Goal: Task Accomplishment & Management: Manage account settings

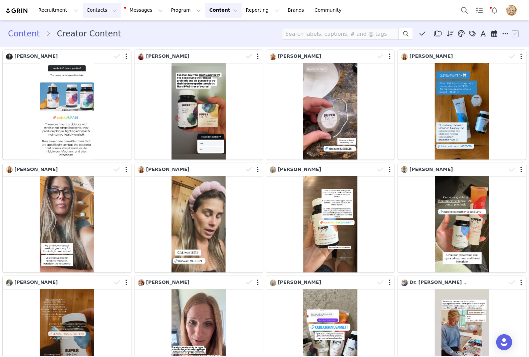
click at [92, 13] on button "Contacts Contacts" at bounding box center [102, 10] width 38 height 15
click at [91, 30] on p "Creators" at bounding box center [93, 29] width 20 height 7
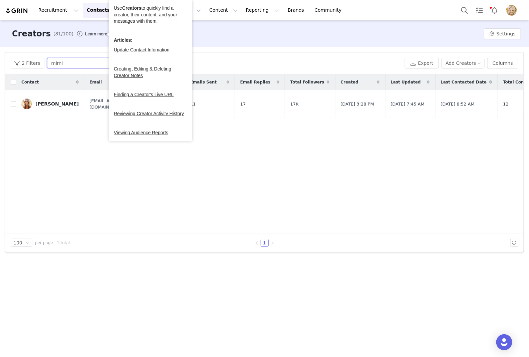
click at [72, 64] on input "mimi" at bounding box center [88, 63] width 83 height 11
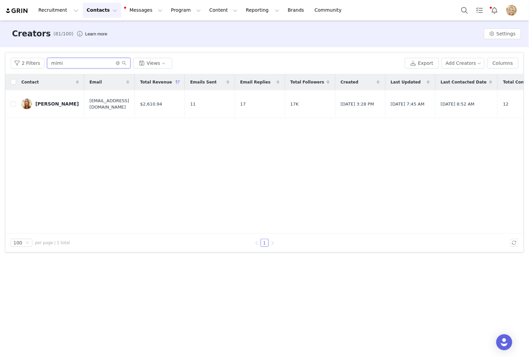
drag, startPoint x: 61, startPoint y: 62, endPoint x: 54, endPoint y: 62, distance: 7.0
click at [54, 62] on input "mimi" at bounding box center [88, 63] width 83 height 11
type input "m"
type input "[PERSON_NAME]"
click at [65, 10] on button "Recruitment Recruitment" at bounding box center [58, 10] width 48 height 15
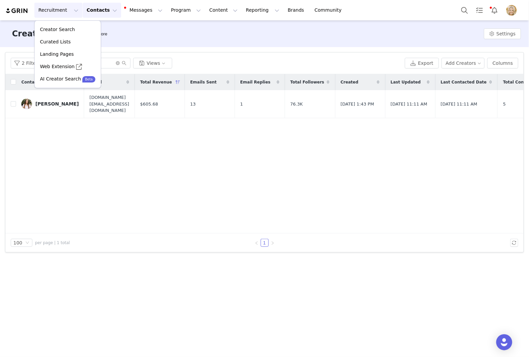
click at [94, 11] on button "Contacts Contacts" at bounding box center [102, 10] width 38 height 15
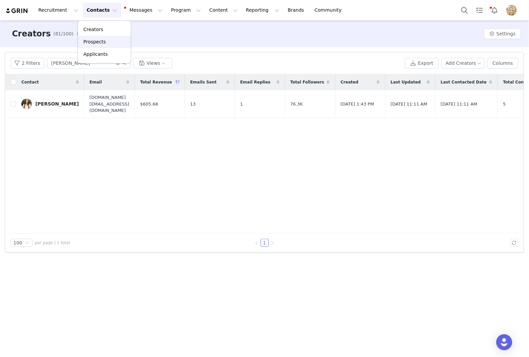
click at [97, 40] on p "Prospects" at bounding box center [94, 41] width 22 height 7
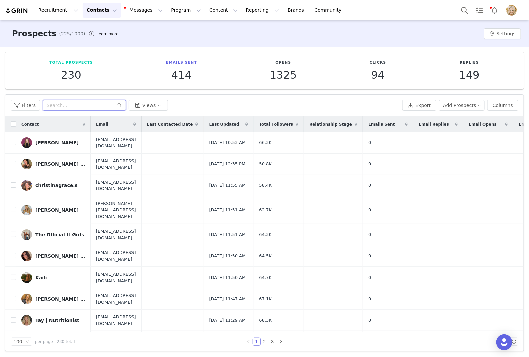
click at [62, 107] on input "text" at bounding box center [84, 105] width 83 height 11
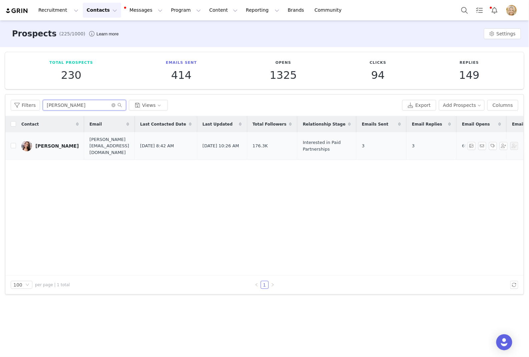
type input "[PERSON_NAME]"
click at [54, 143] on div "[PERSON_NAME]" at bounding box center [56, 145] width 43 height 5
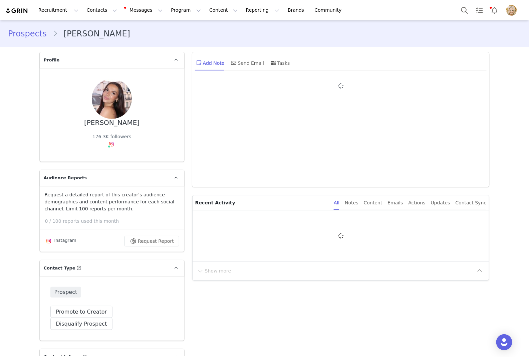
type input "+1 ([GEOGRAPHIC_DATA])"
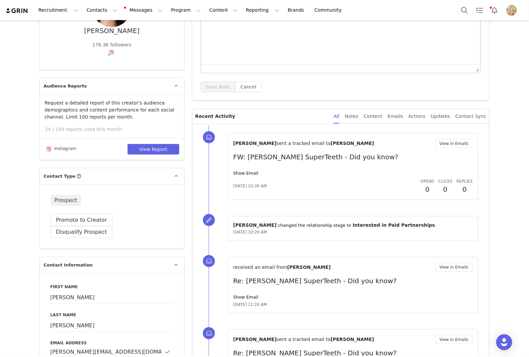
scroll to position [121, 0]
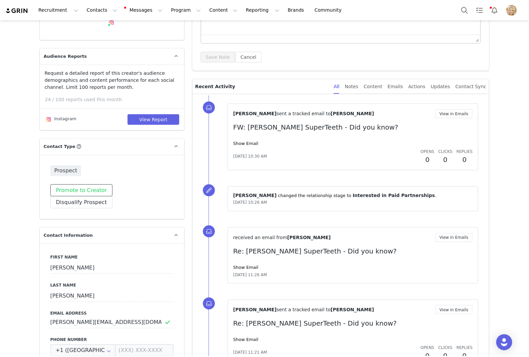
click at [89, 191] on button "Promote to Creator" at bounding box center [81, 190] width 62 height 12
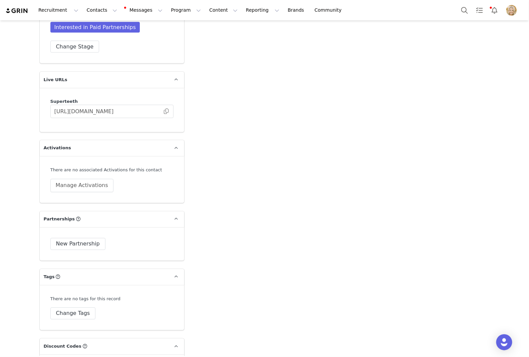
scroll to position [1356, 0]
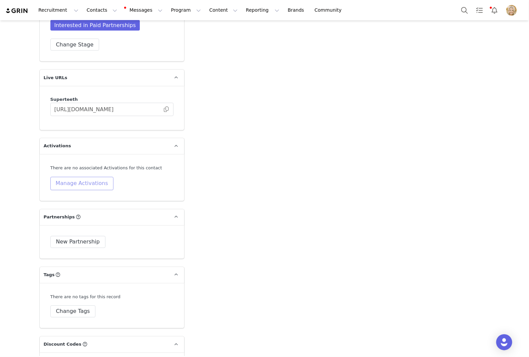
click at [95, 177] on button "Manage Activations" at bounding box center [81, 183] width 63 height 13
click at [84, 191] on div "Activations Manage Select Activation" at bounding box center [66, 192] width 83 height 20
click at [83, 194] on div "Select Activation" at bounding box center [64, 197] width 65 height 10
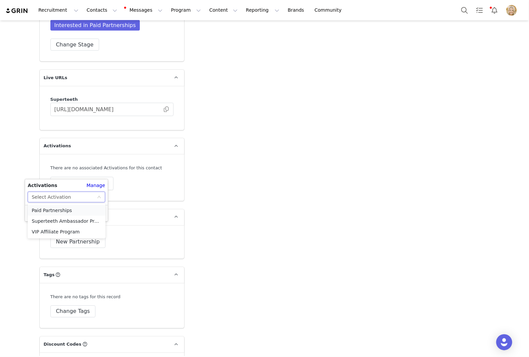
click at [79, 213] on li "Paid Partnerships" at bounding box center [67, 210] width 78 height 11
click at [39, 212] on button "Apply" at bounding box center [40, 213] width 24 height 11
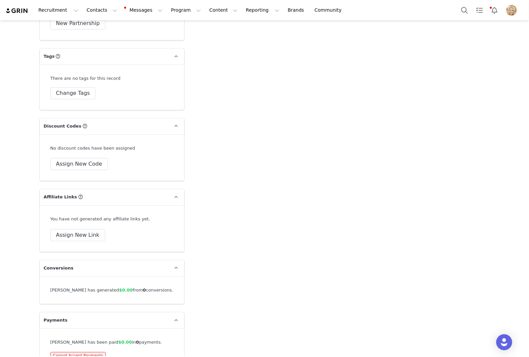
scroll to position [1582, 0]
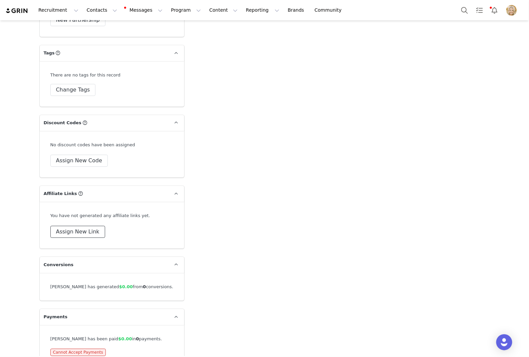
click at [91, 225] on button "Assign New Link" at bounding box center [77, 231] width 55 height 12
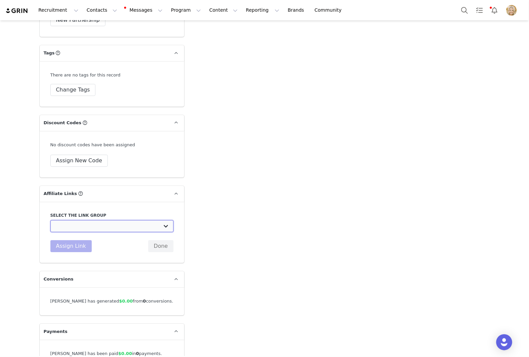
click at [91, 220] on select "Paid Partnerships - embed 15% off code group: https://[DOMAIN_NAME]/discount/[d…" at bounding box center [111, 226] width 123 height 12
select select "27463"
click at [50, 220] on select "Paid Partnerships - embed 15% off code group: https://[DOMAIN_NAME]/discount/[d…" at bounding box center [111, 226] width 123 height 12
click at [80, 240] on button "Assign Link" at bounding box center [70, 246] width 41 height 12
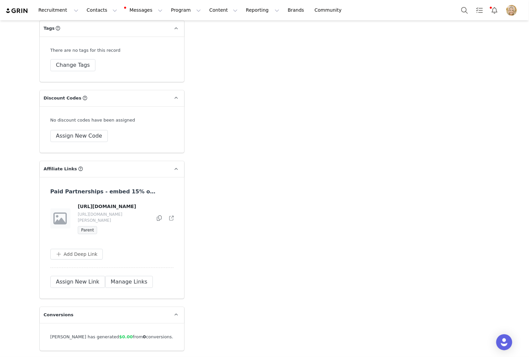
scroll to position [1605, 0]
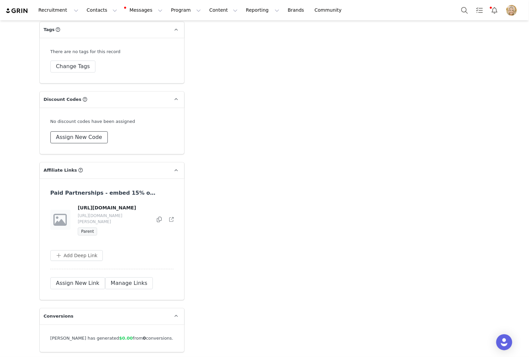
click at [88, 131] on button "Assign New Code" at bounding box center [78, 137] width 57 height 12
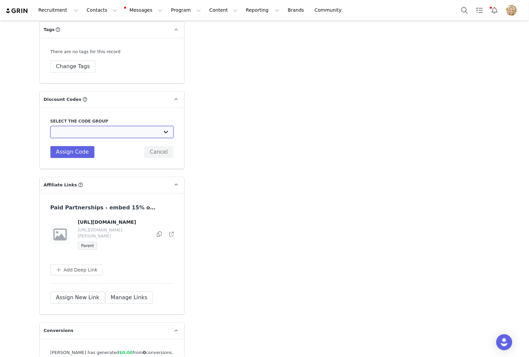
click at [100, 126] on select "SuperTeeth: Affiliates - 15% discount / 15% comm SuperTeeth: Flat Fee Paid Part…" at bounding box center [111, 132] width 123 height 12
select select "10009146"
click at [50, 126] on select "SuperTeeth: Affiliates - 15% discount / 15% comm SuperTeeth: Flat Fee Paid Part…" at bounding box center [111, 132] width 123 height 12
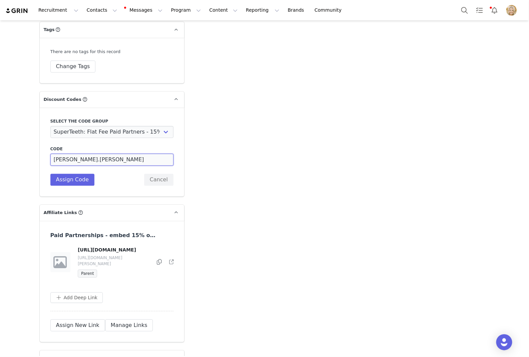
drag, startPoint x: 112, startPoint y: 147, endPoint x: 82, endPoint y: 146, distance: 30.0
click at [82, 153] on input "[PERSON_NAME].[PERSON_NAME]" at bounding box center [111, 159] width 123 height 12
type input "CATHERINEL"
click at [77, 173] on button "Assign Code" at bounding box center [72, 179] width 44 height 12
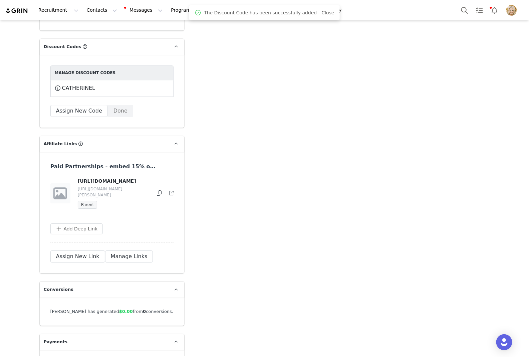
scroll to position [1663, 0]
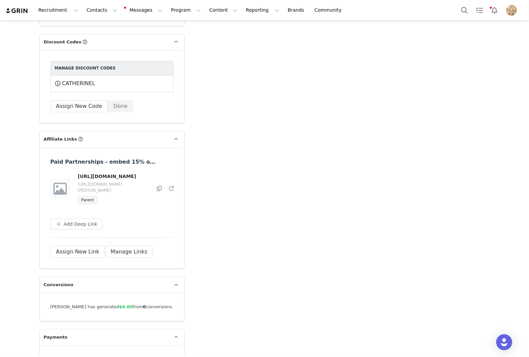
click at [159, 185] on icon at bounding box center [159, 187] width 5 height 5
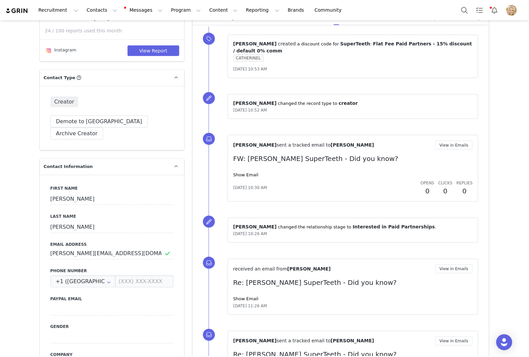
scroll to position [0, 0]
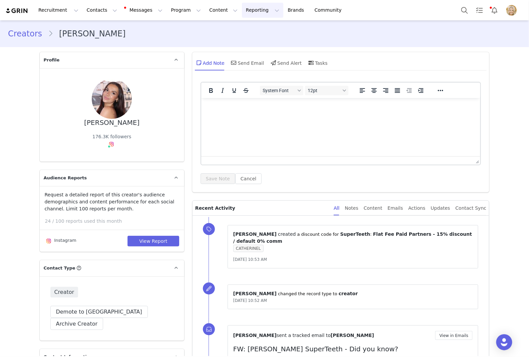
click at [248, 9] on button "Reporting Reporting" at bounding box center [262, 10] width 41 height 15
click at [245, 42] on p "Report Builder" at bounding box center [246, 41] width 33 height 7
